Goal: Information Seeking & Learning: Find specific fact

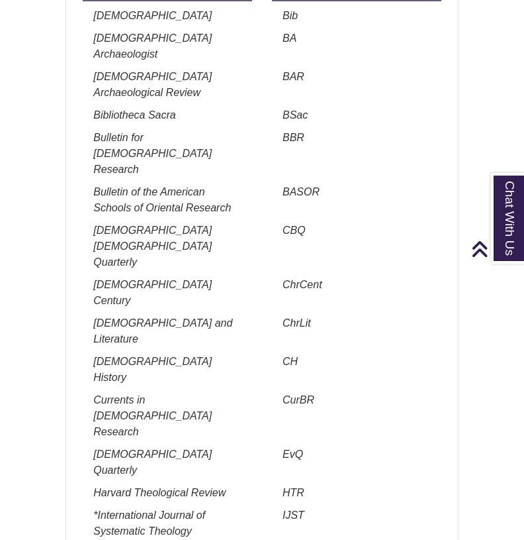
scroll to position [1696, 0]
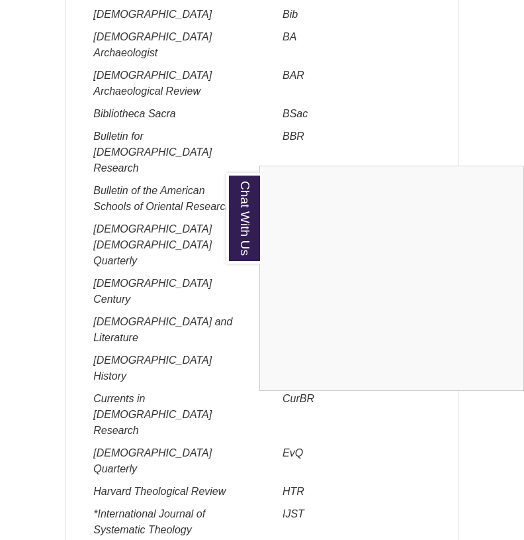
click at [263, 138] on div "Chat With Us" at bounding box center [262, 270] width 524 height 540
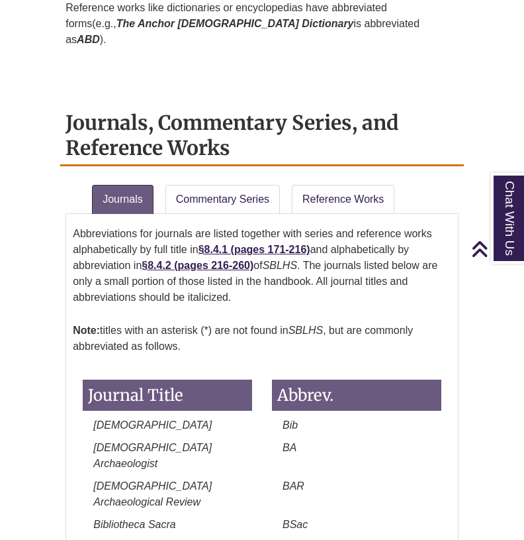
scroll to position [1298, 0]
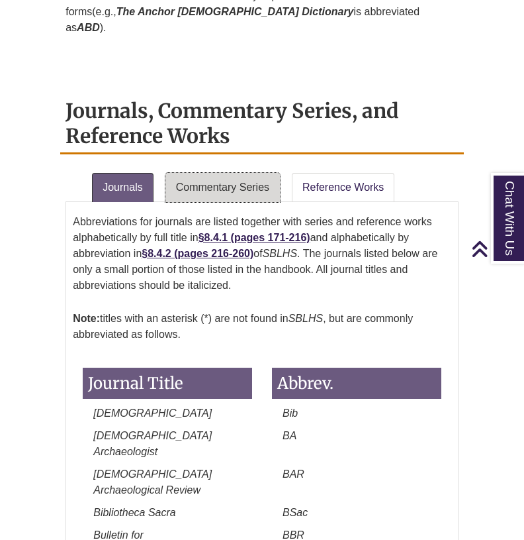
click at [222, 173] on link "Commentary Series" at bounding box center [223, 187] width 115 height 29
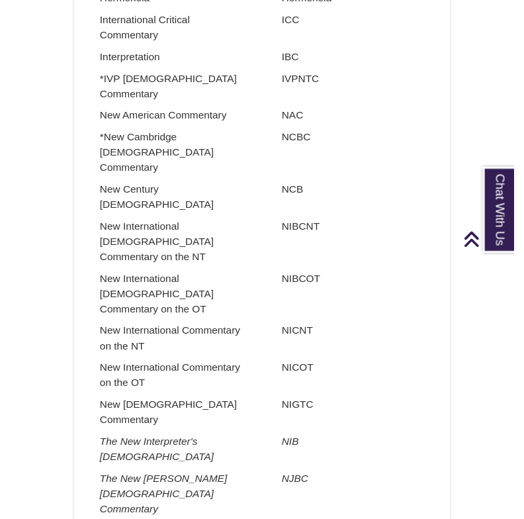
scroll to position [2230, 0]
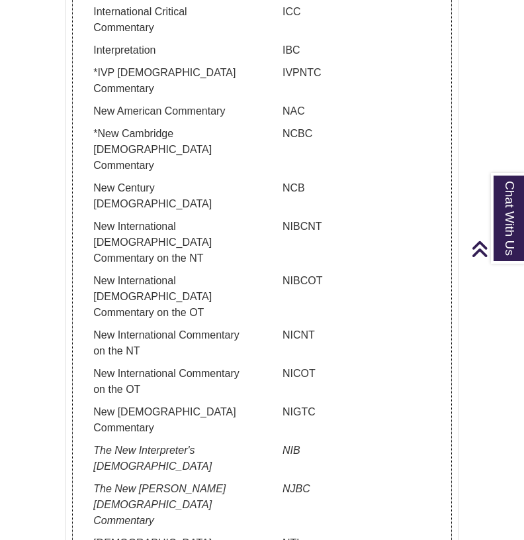
drag, startPoint x: 285, startPoint y: 381, endPoint x: 322, endPoint y: 381, distance: 37.1
copy p "PNTC"
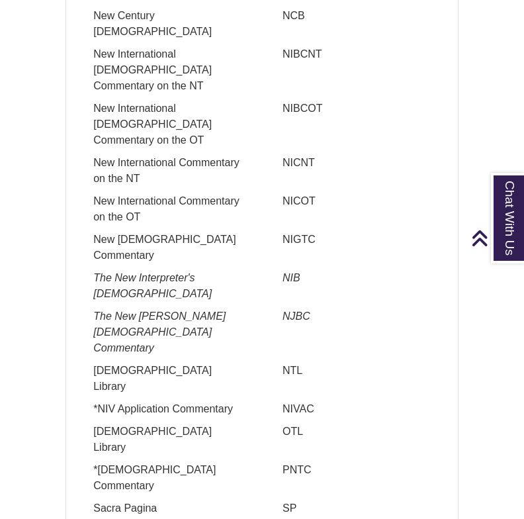
scroll to position [2392, 0]
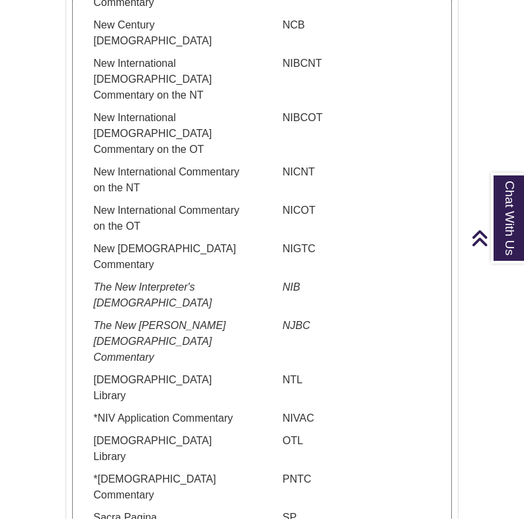
drag, startPoint x: 281, startPoint y: 280, endPoint x: 320, endPoint y: 279, distance: 38.4
copy p "SHBC"
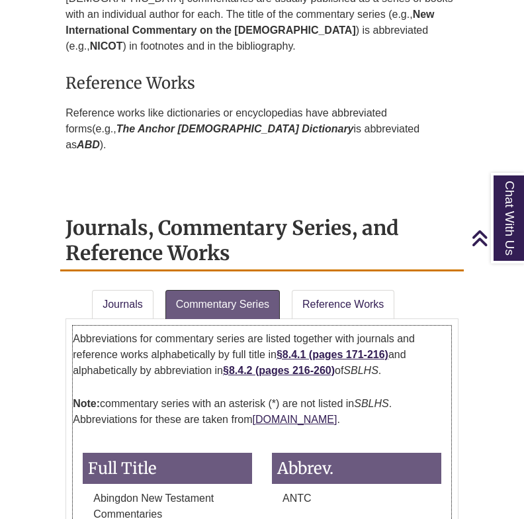
scroll to position [1304, 0]
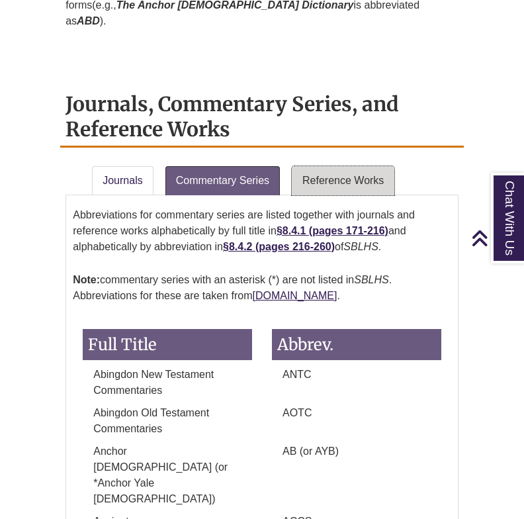
click at [338, 166] on link "Reference Works" at bounding box center [343, 180] width 103 height 29
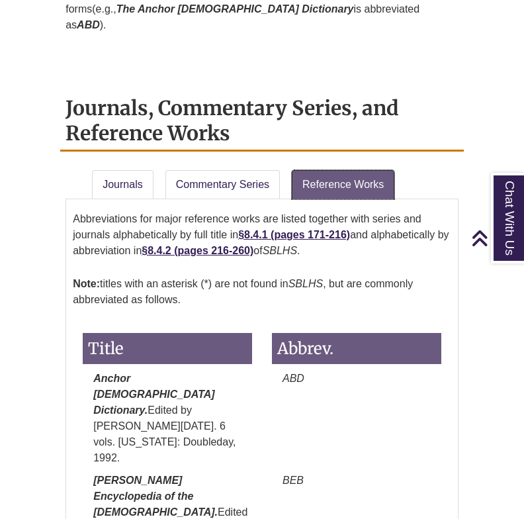
scroll to position [1292, 0]
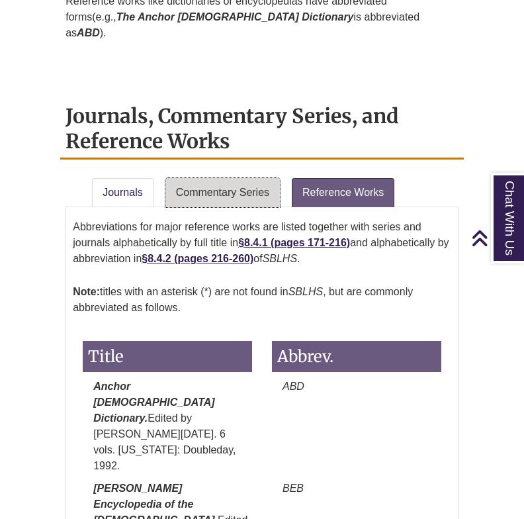
click at [216, 178] on link "Commentary Series" at bounding box center [223, 192] width 115 height 29
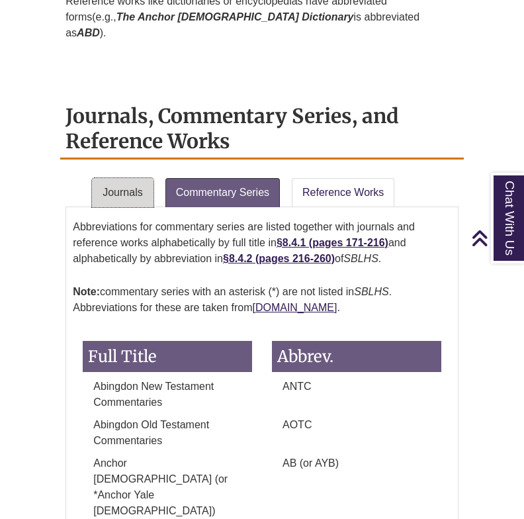
click at [116, 178] on link "Journals" at bounding box center [122, 192] width 61 height 29
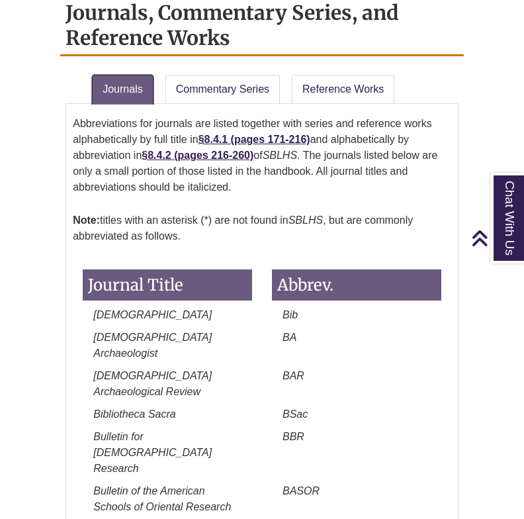
scroll to position [1294, 0]
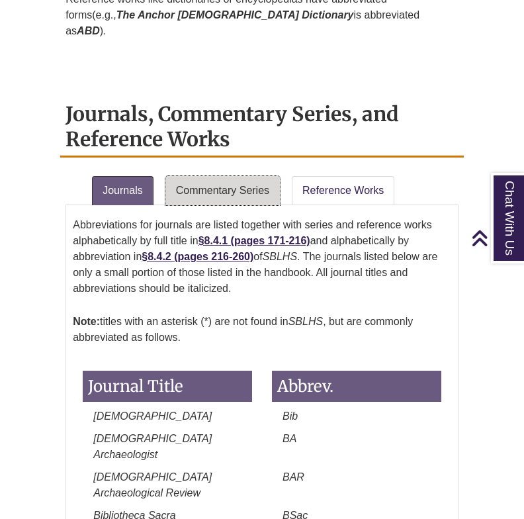
click at [218, 176] on link "Commentary Series" at bounding box center [223, 190] width 115 height 29
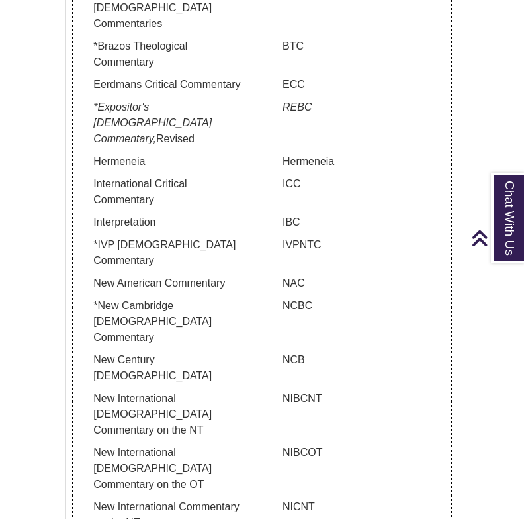
scroll to position [2022, 0]
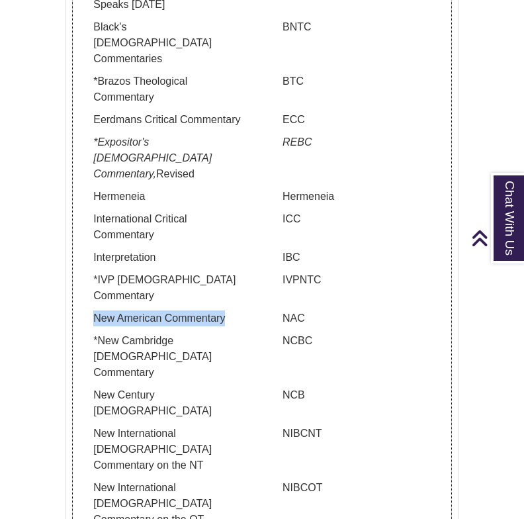
drag, startPoint x: 92, startPoint y: 183, endPoint x: 255, endPoint y: 195, distance: 163.3
click at [255, 310] on div "New American Commentary" at bounding box center [167, 321] width 189 height 23
click at [265, 310] on div "NAC" at bounding box center [356, 321] width 189 height 23
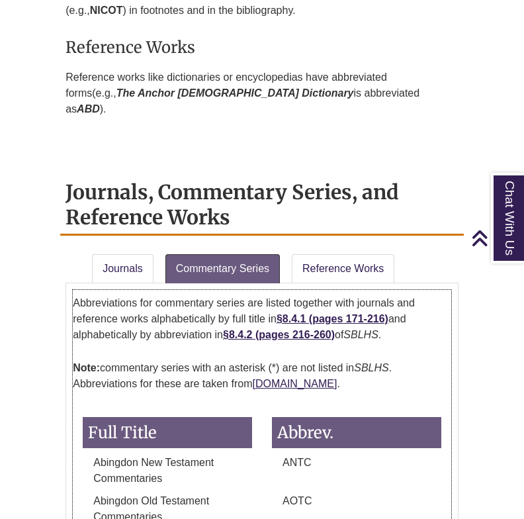
scroll to position [1094, 0]
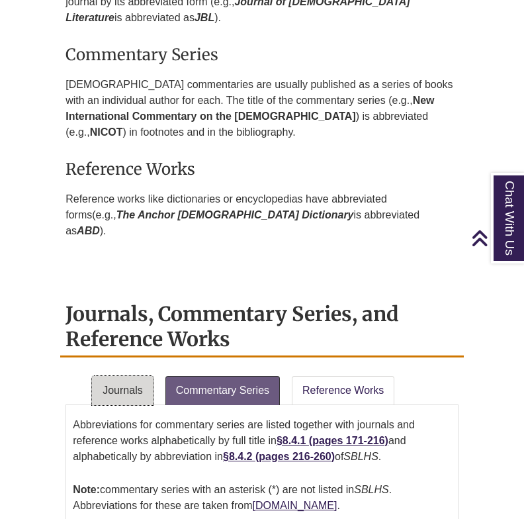
click at [126, 376] on link "Journals" at bounding box center [122, 390] width 61 height 29
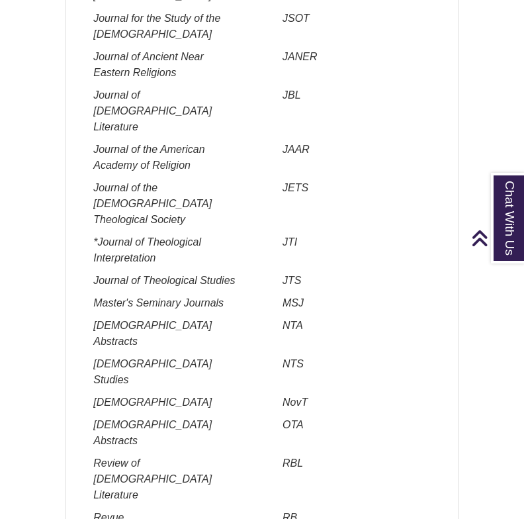
scroll to position [2368, 0]
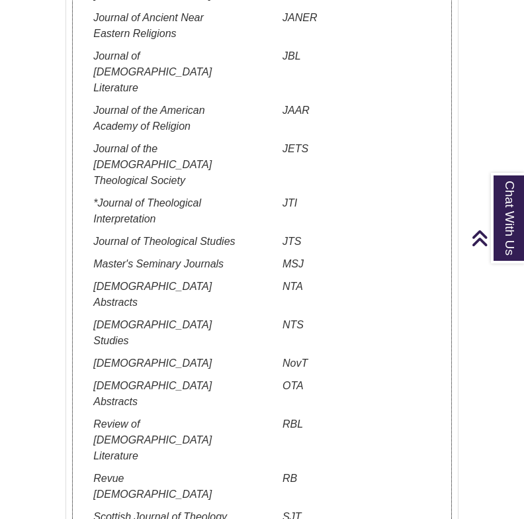
drag, startPoint x: 282, startPoint y: 310, endPoint x: 316, endPoint y: 310, distance: 33.8
copy em "TynBul"
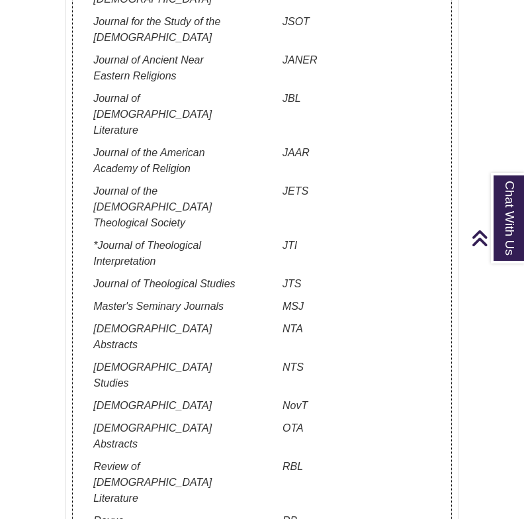
scroll to position [2322, 0]
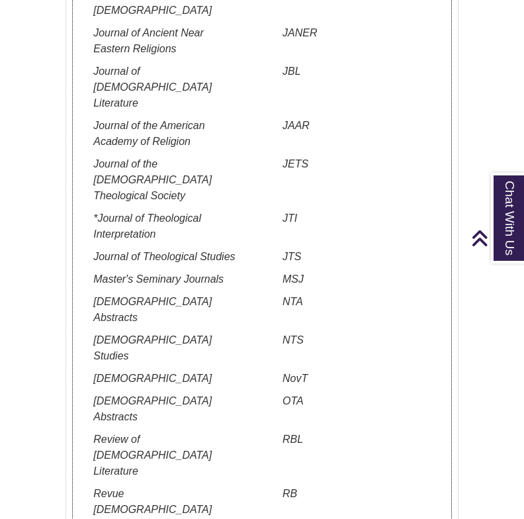
scroll to position [2355, 0]
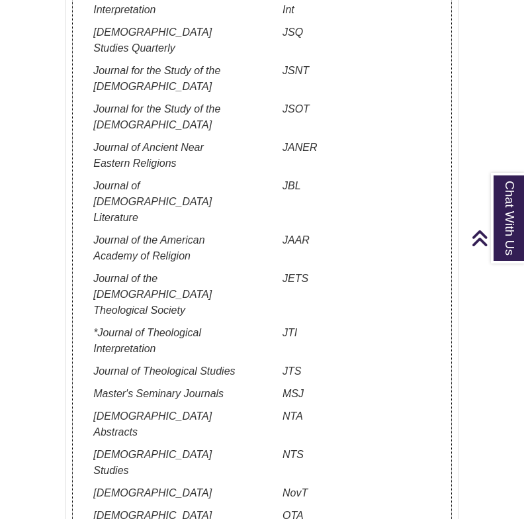
scroll to position [2230, 0]
